Goal: Task Accomplishment & Management: Use online tool/utility

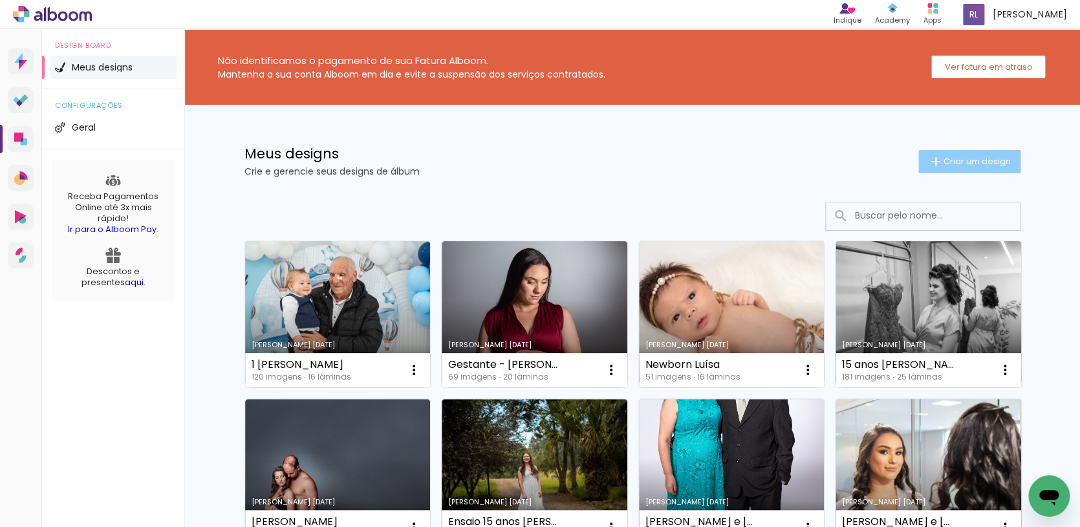
click at [957, 159] on span "Criar um design" at bounding box center [977, 161] width 67 height 8
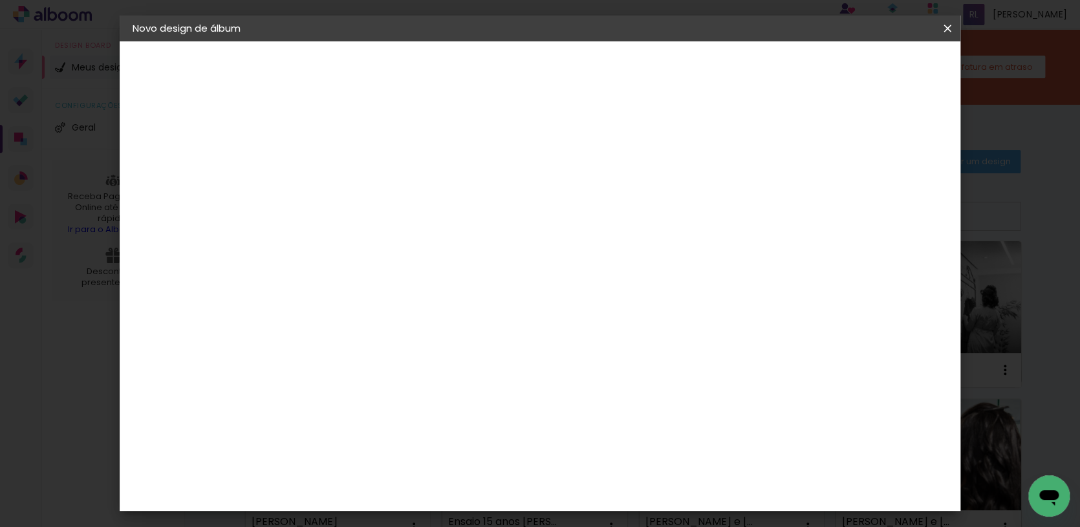
click at [344, 167] on input at bounding box center [344, 174] width 0 height 20
type input "5 anos [PERSON_NAME]"
type paper-input "5 anos [PERSON_NAME]"
click at [0, 0] on slot "Avançar" at bounding box center [0, 0] width 0 height 0
click at [447, 234] on paper-input-container at bounding box center [377, 246] width 140 height 29
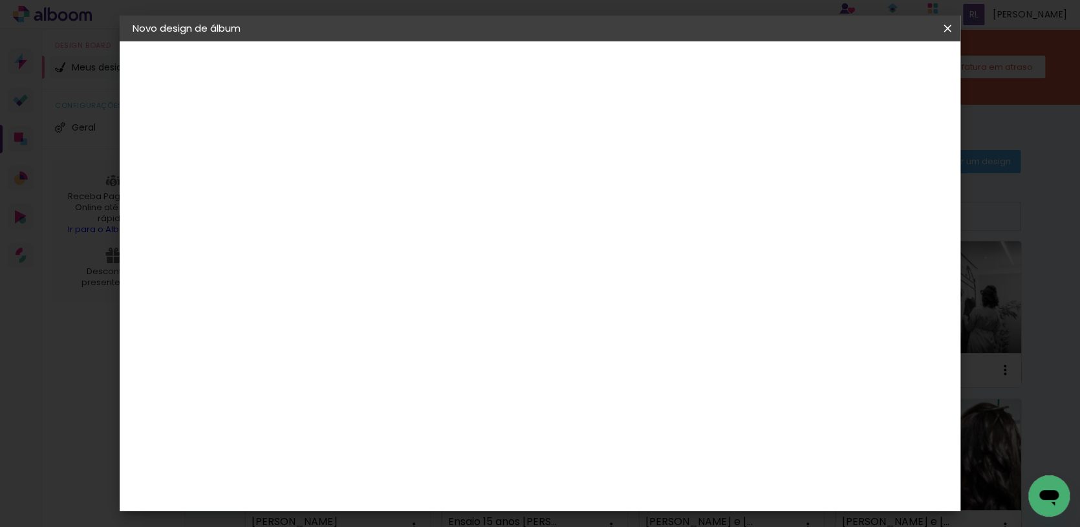
type input "go"
type paper-input "go"
drag, startPoint x: 461, startPoint y: 286, endPoint x: 475, endPoint y: 270, distance: 21.5
click at [367, 286] on div "Go image" at bounding box center [351, 295] width 32 height 21
click at [551, 74] on paper-button "Avançar" at bounding box center [519, 69] width 63 height 22
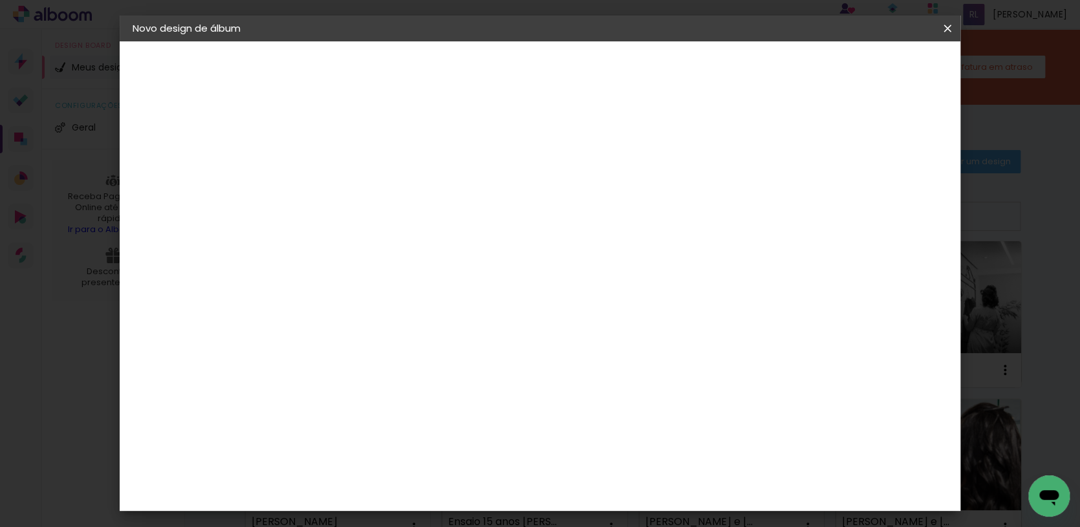
click at [395, 215] on input "text" at bounding box center [369, 225] width 50 height 20
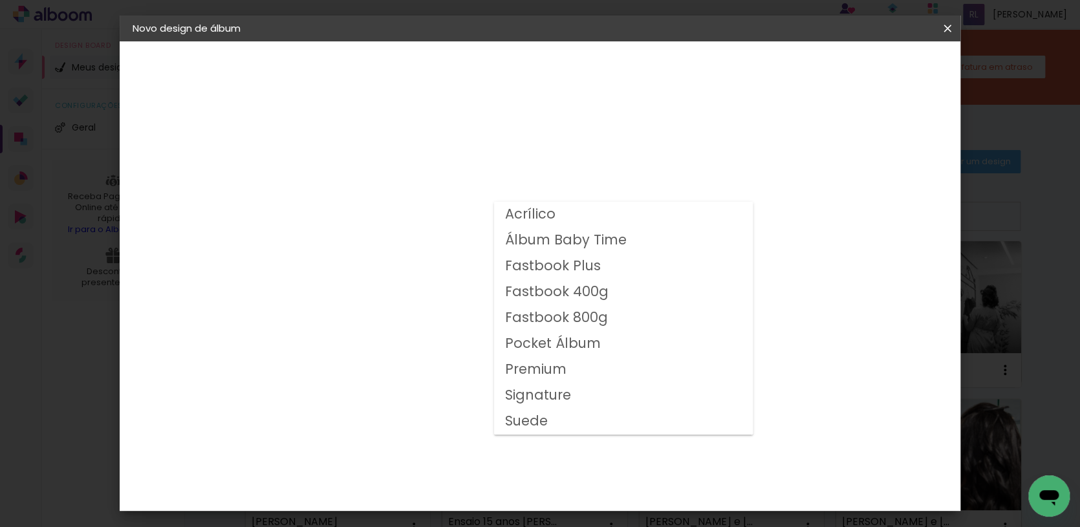
click at [0, 0] on slot "Fastbook 800g" at bounding box center [0, 0] width 0 height 0
type input "Fastbook 800g"
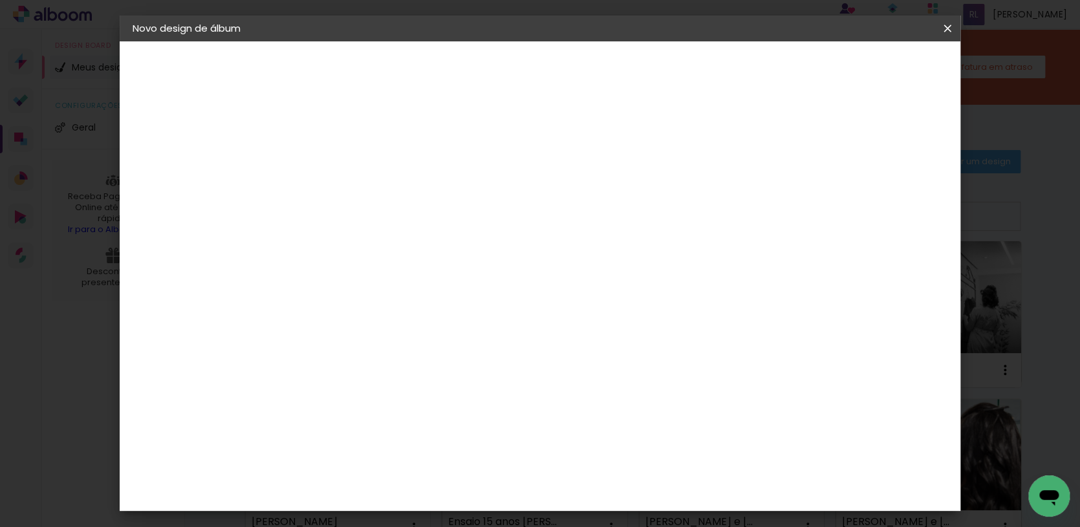
scroll to position [136, 0]
click at [431, 503] on span "30 × 30" at bounding box center [401, 524] width 60 height 42
click at [0, 0] on slot "Avançar" at bounding box center [0, 0] width 0 height 0
drag, startPoint x: 840, startPoint y: 142, endPoint x: 867, endPoint y: 122, distance: 33.2
click at [820, 142] on div "mm Mostrar sangria" at bounding box center [563, 139] width 512 height 29
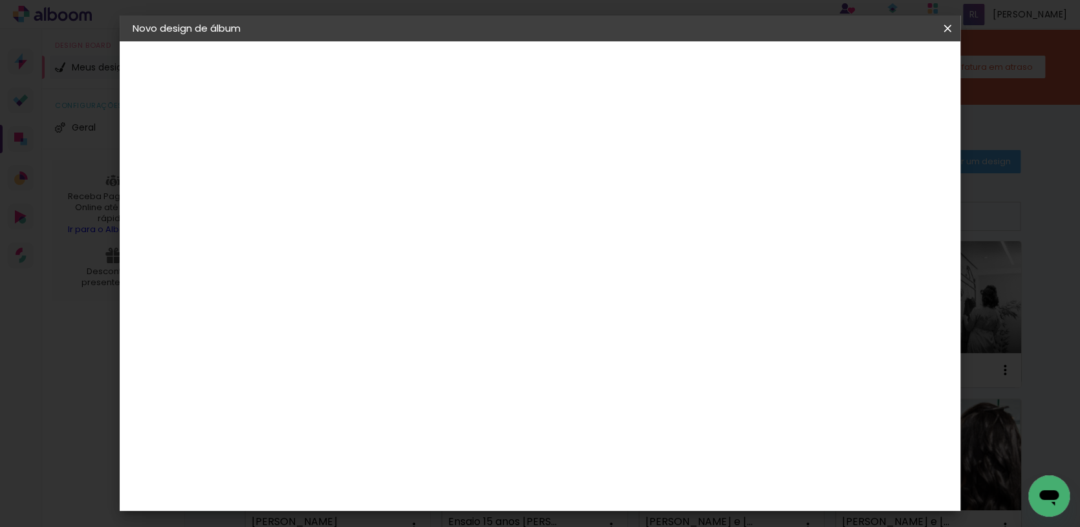
click at [734, 138] on div at bounding box center [728, 140] width 12 height 12
type paper-checkbox "on"
click at [807, 64] on span "Iniciar design" at bounding box center [777, 68] width 59 height 9
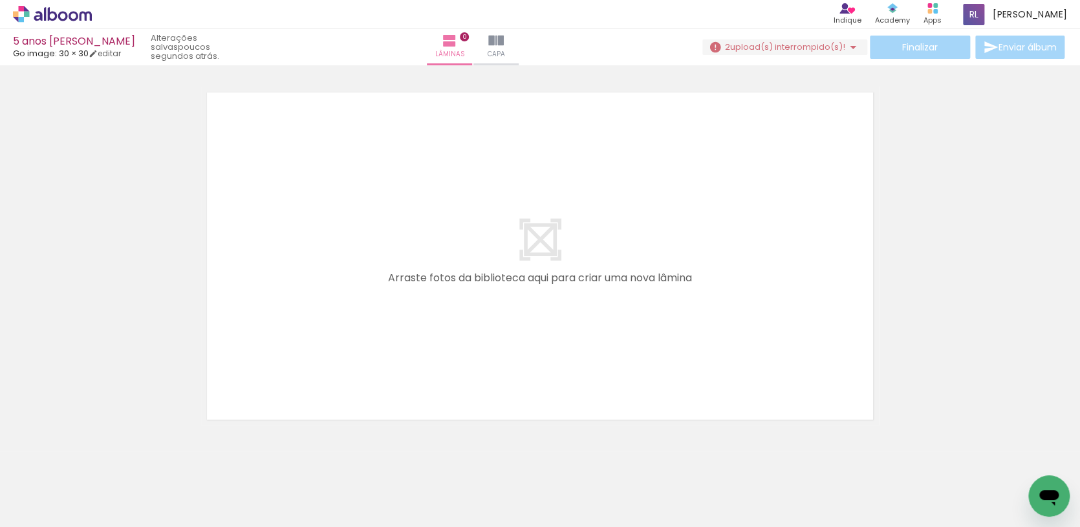
click at [733, 47] on span "upload(s) interrompido(s)!" at bounding box center [787, 47] width 115 height 12
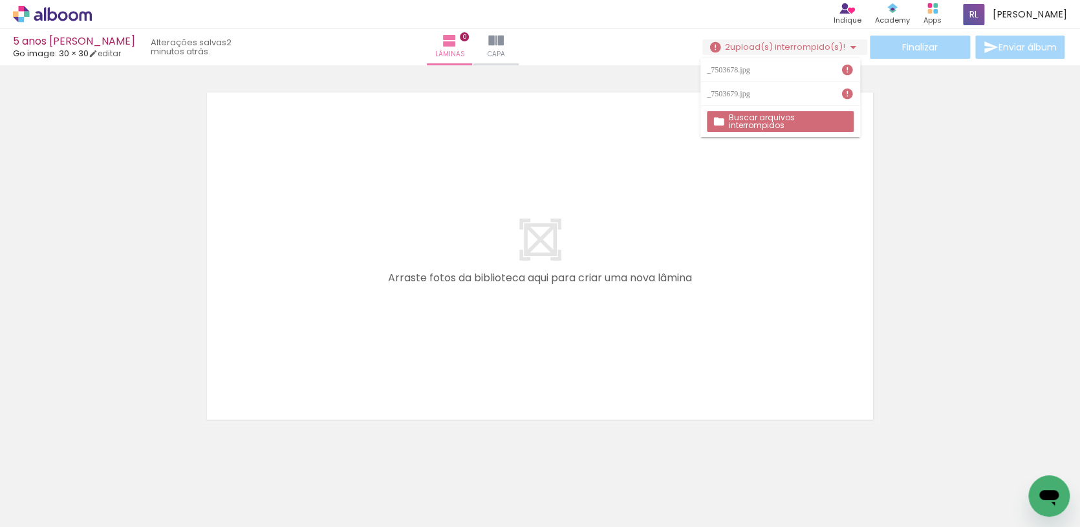
click at [679, 223] on quentale-layouter at bounding box center [540, 256] width 678 height 339
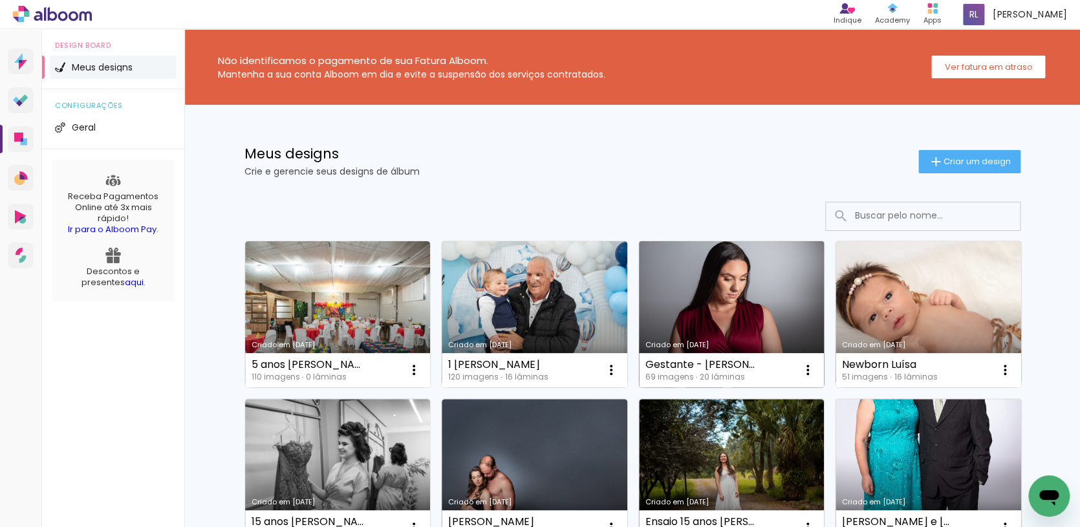
click at [714, 298] on link "Criado em [DATE]" at bounding box center [732, 314] width 186 height 146
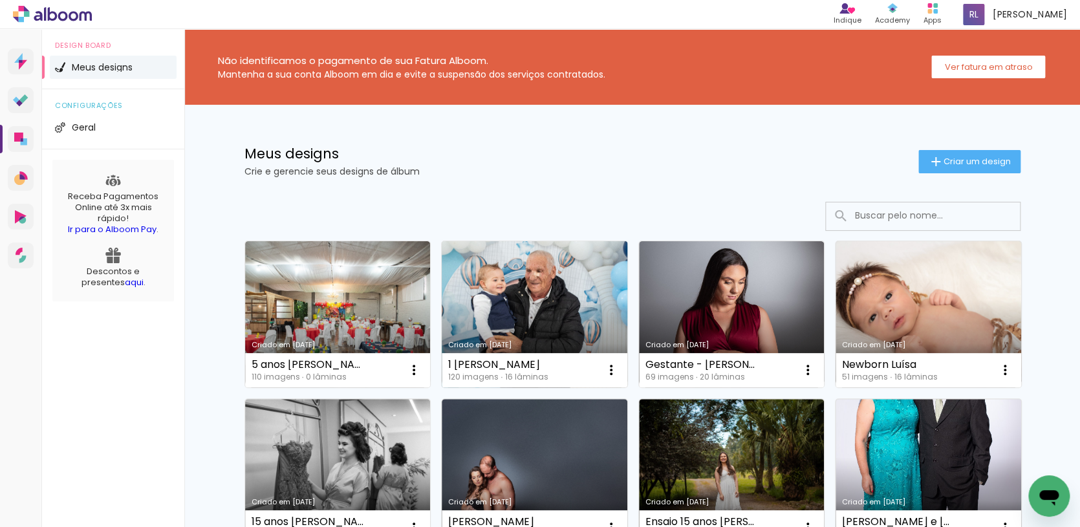
click at [518, 267] on link "Criado em [DATE]" at bounding box center [535, 314] width 186 height 146
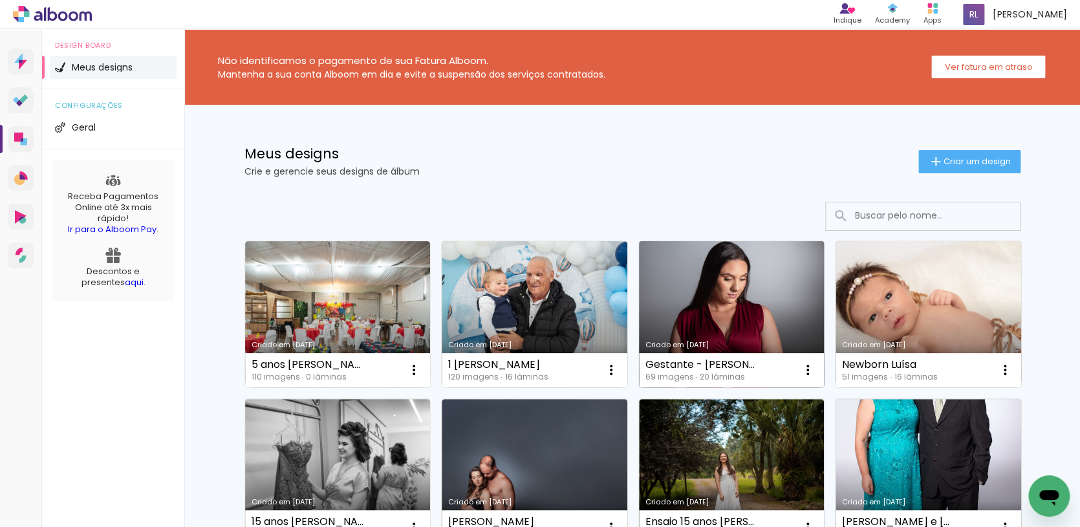
click at [726, 300] on link "Criado em [DATE]" at bounding box center [732, 314] width 186 height 146
